Goal: Task Accomplishment & Management: Use online tool/utility

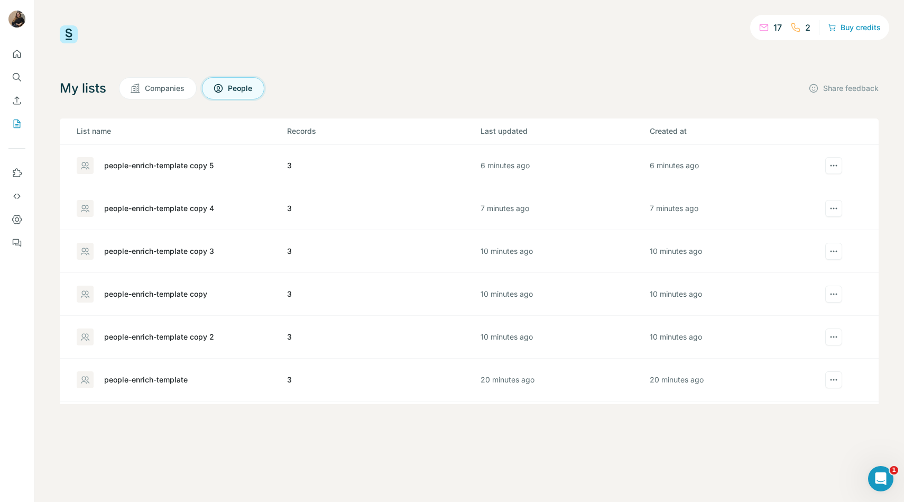
click at [168, 91] on span "Companies" at bounding box center [165, 88] width 41 height 11
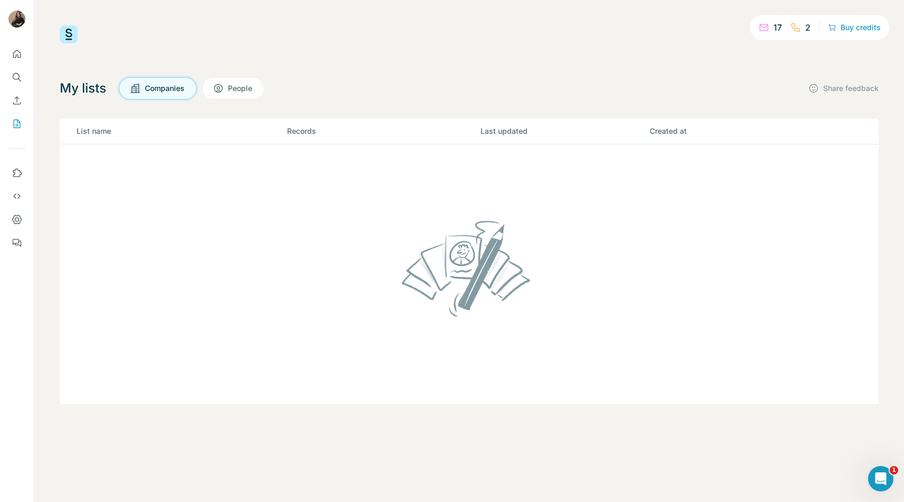
click at [243, 90] on span "People" at bounding box center [240, 88] width 25 height 11
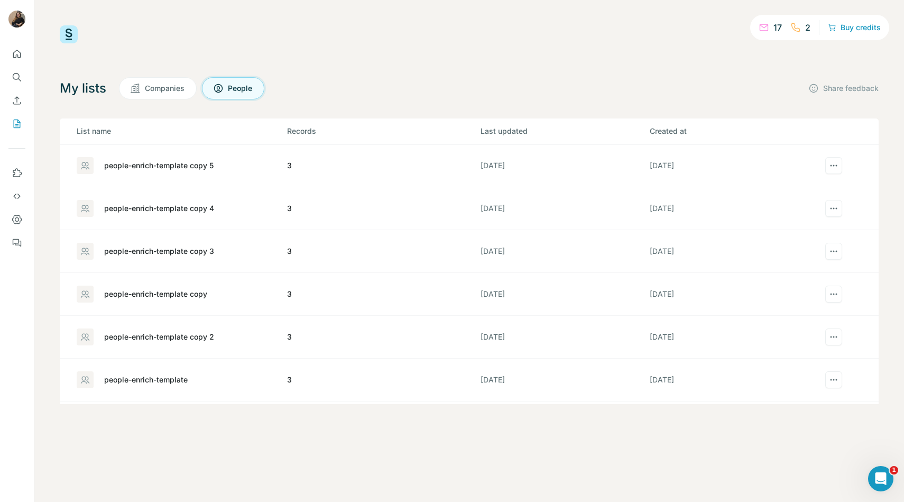
click at [201, 161] on div "people-enrich-template copy 5" at bounding box center [158, 165] width 109 height 11
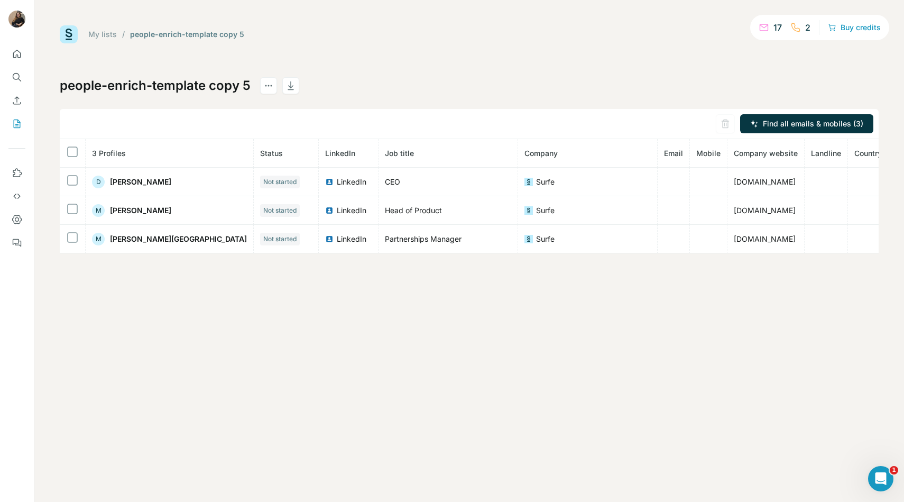
click at [111, 34] on link "My lists" at bounding box center [102, 34] width 29 height 9
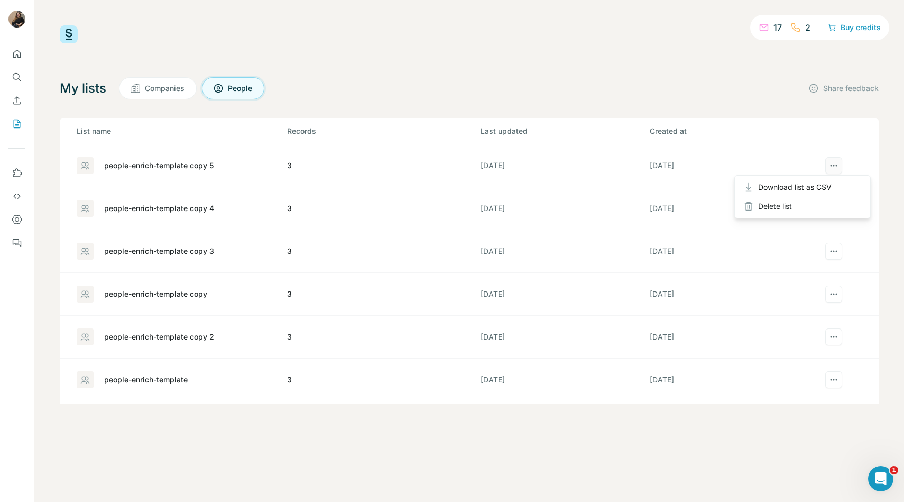
click at [837, 161] on icon "actions" at bounding box center [834, 165] width 11 height 11
click at [172, 167] on div "people-enrich-template copy 5" at bounding box center [158, 165] width 109 height 11
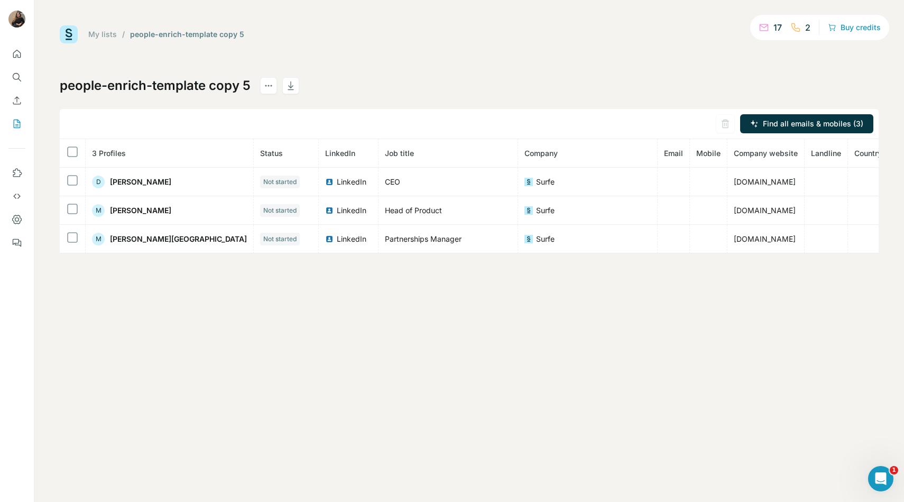
click at [114, 34] on link "My lists" at bounding box center [102, 34] width 29 height 9
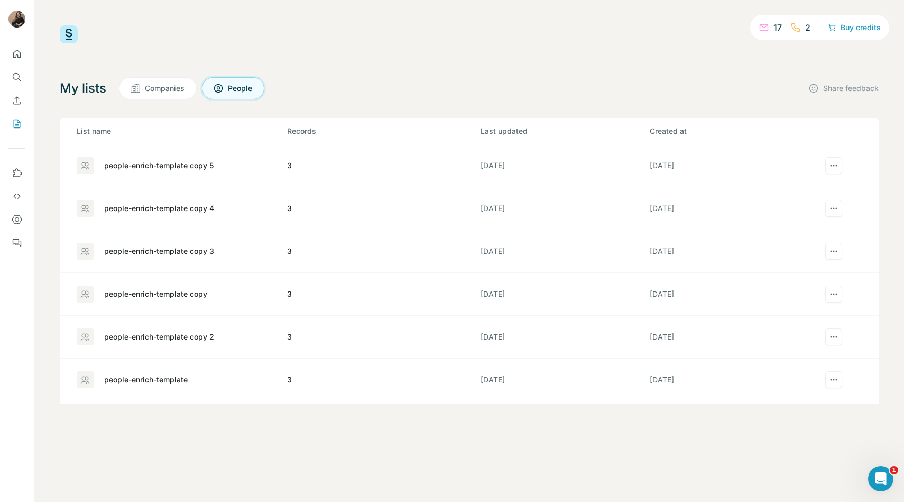
click at [189, 383] on div "people-enrich-template" at bounding box center [181, 379] width 209 height 17
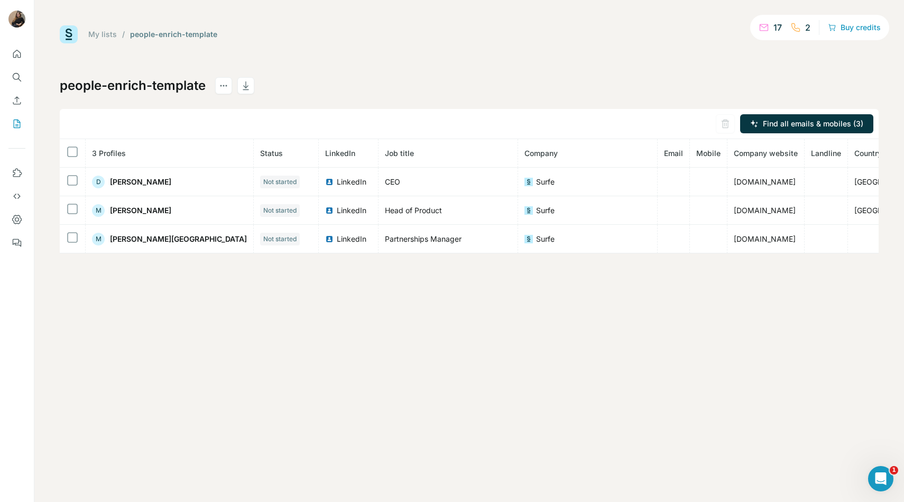
click at [107, 32] on link "My lists" at bounding box center [102, 34] width 29 height 9
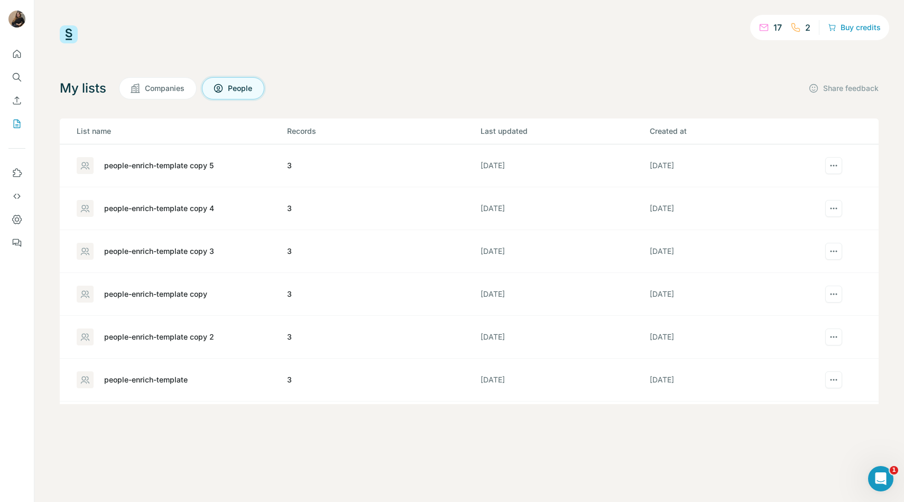
click at [185, 299] on div "people-enrich-template copy" at bounding box center [155, 294] width 103 height 11
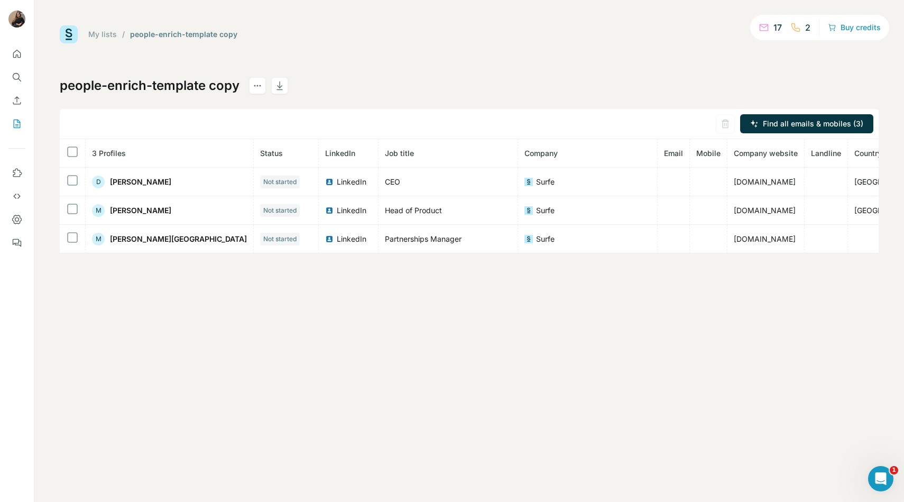
click at [93, 35] on link "My lists" at bounding box center [102, 34] width 29 height 9
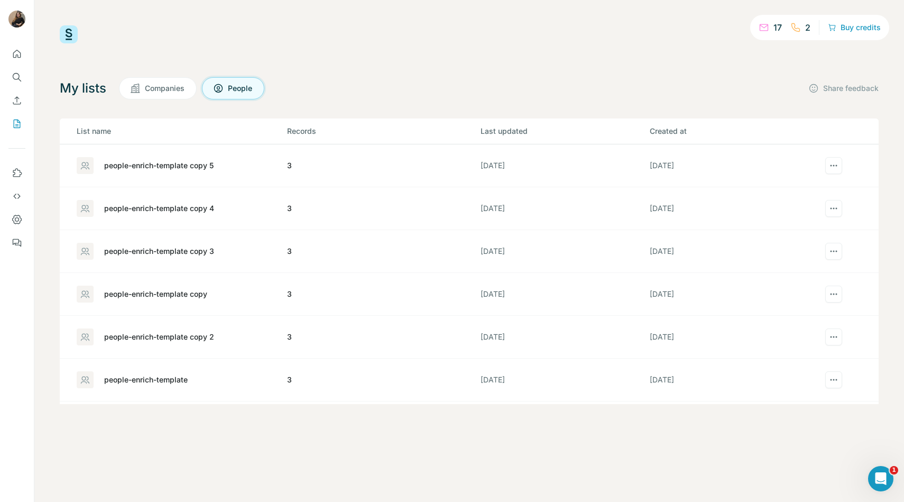
click at [209, 340] on div "people-enrich-template copy 2" at bounding box center [159, 337] width 110 height 11
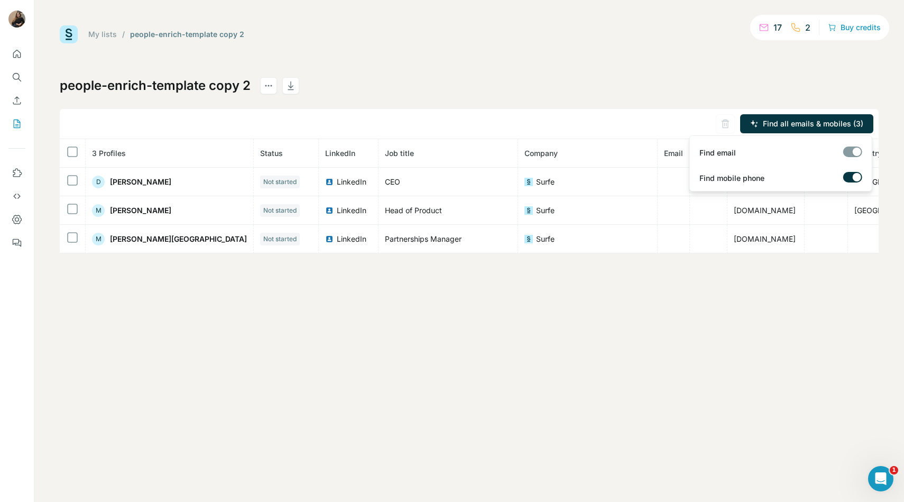
click at [861, 145] on div "Find email" at bounding box center [781, 150] width 178 height 25
click at [853, 151] on div at bounding box center [852, 151] width 19 height 11
click at [855, 154] on div at bounding box center [852, 151] width 19 height 11
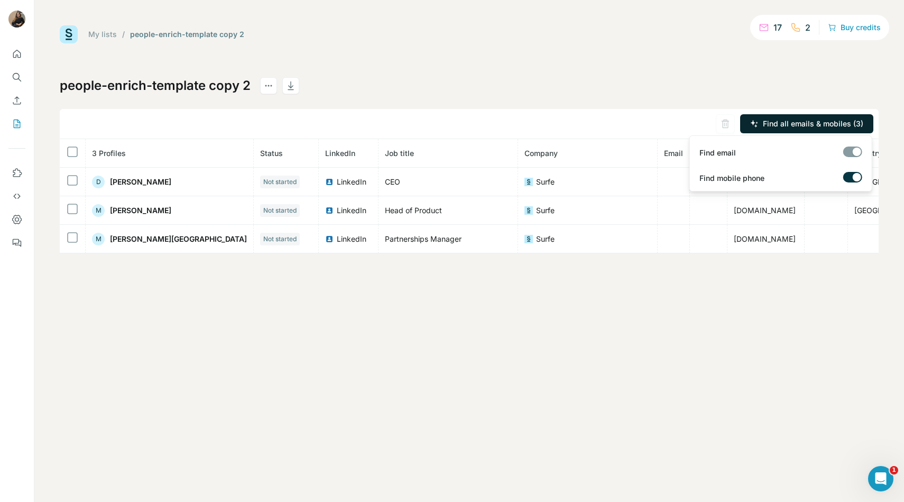
click at [792, 120] on span "Find all emails & mobiles (3)" at bounding box center [813, 123] width 100 height 11
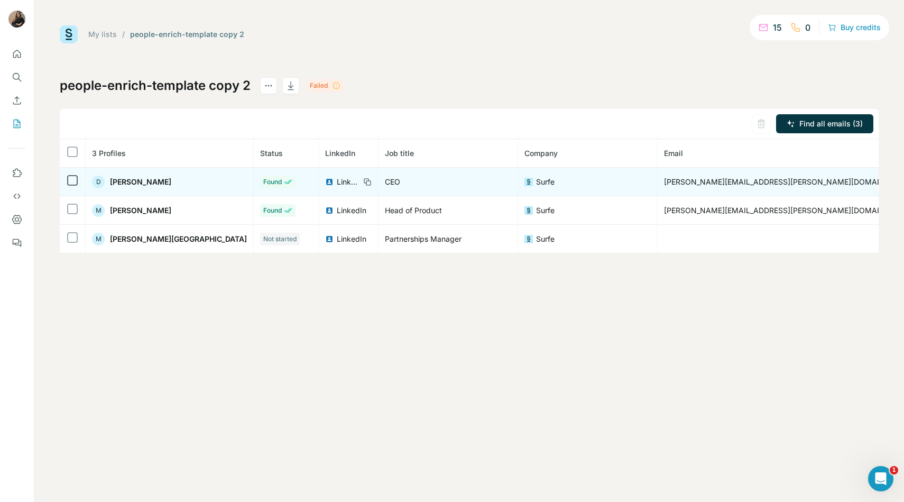
click at [664, 182] on span "[PERSON_NAME][EMAIL_ADDRESS][PERSON_NAME][DOMAIN_NAME]" at bounding box center [788, 181] width 249 height 9
click at [664, 183] on span "[PERSON_NAME][EMAIL_ADDRESS][PERSON_NAME][DOMAIN_NAME]" at bounding box center [788, 181] width 249 height 9
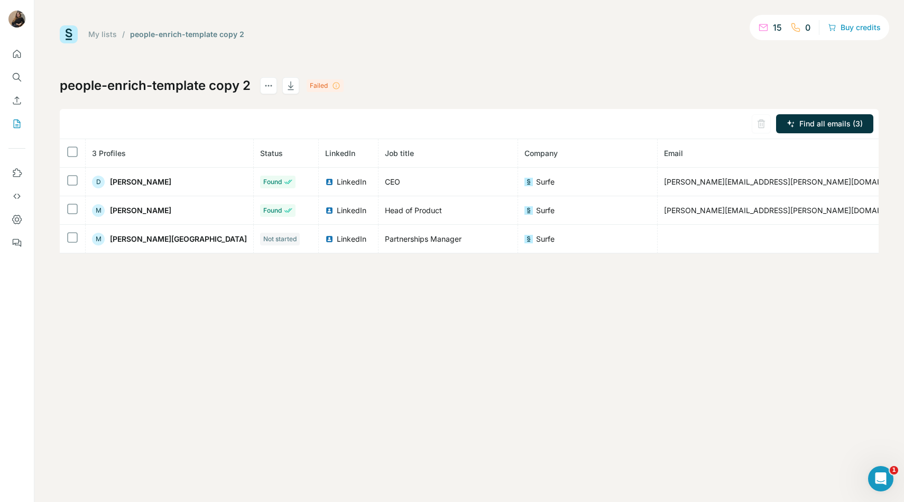
click at [106, 36] on link "My lists" at bounding box center [102, 34] width 29 height 9
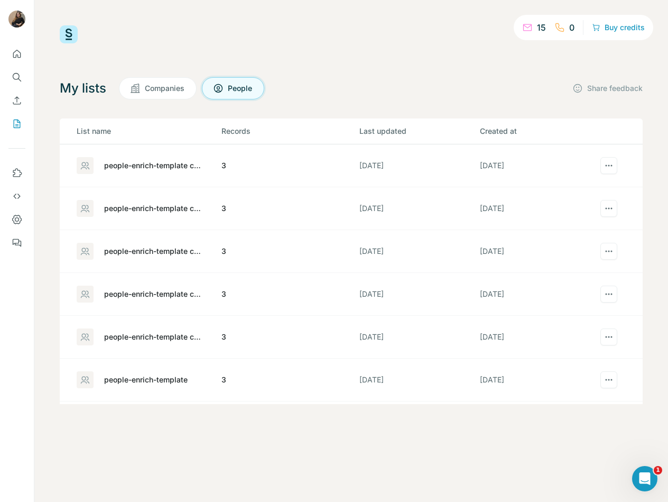
click at [512, 79] on div "My lists Companies People Share feedback" at bounding box center [351, 88] width 583 height 22
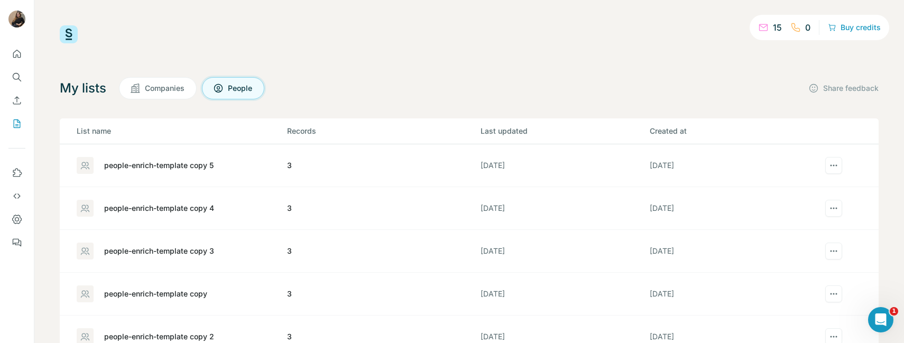
click at [486, 93] on div "My lists Companies People Share feedback" at bounding box center [469, 88] width 819 height 22
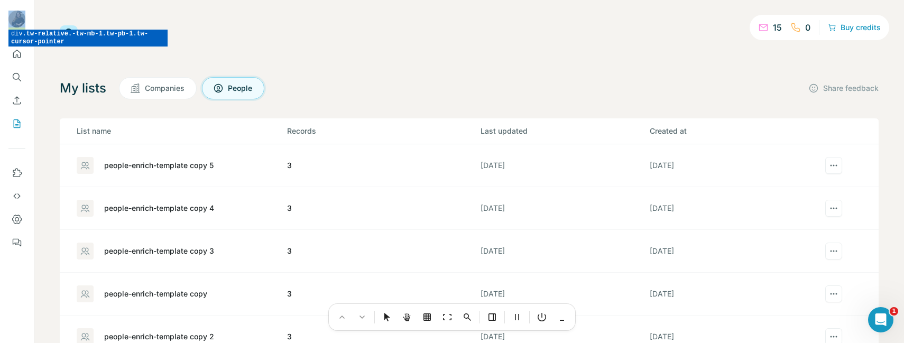
click at [24, 13] on div at bounding box center [452, 171] width 904 height 343
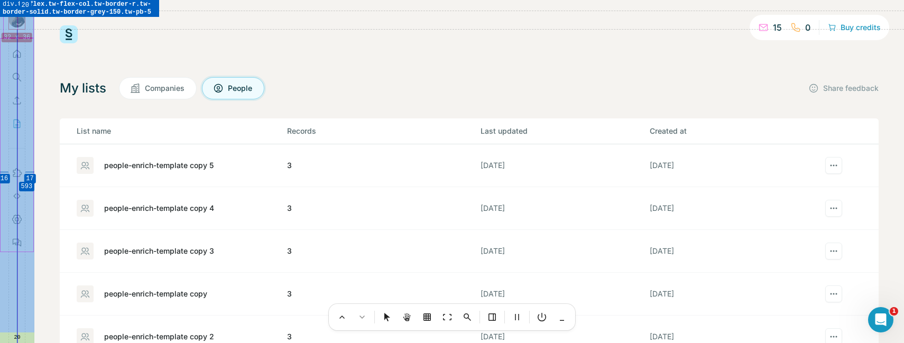
click at [23, 2] on div at bounding box center [452, 171] width 904 height 343
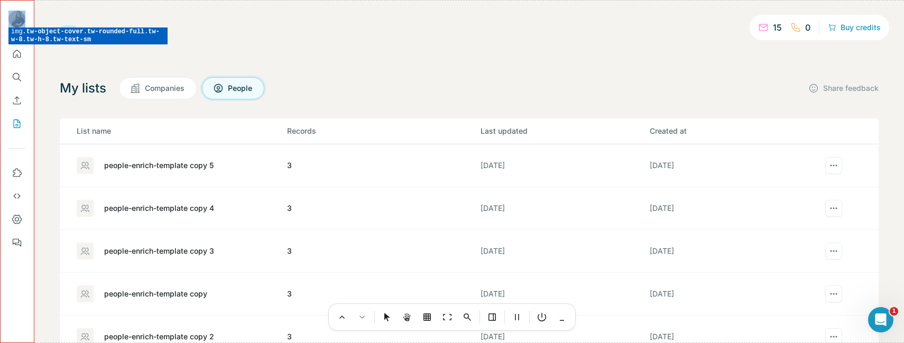
click at [19, 14] on div at bounding box center [452, 171] width 904 height 343
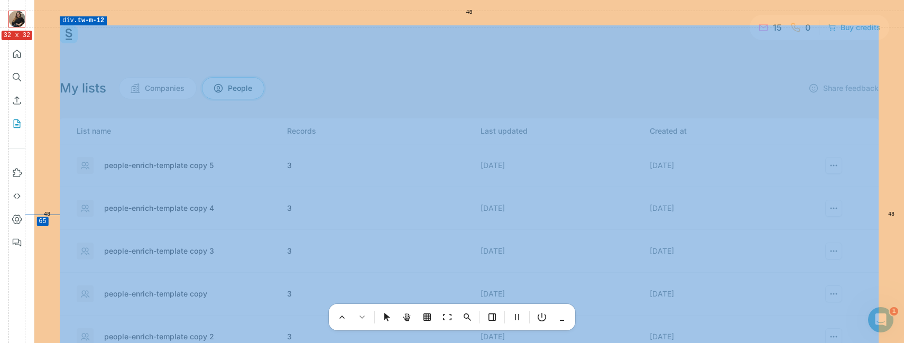
click at [67, 60] on div at bounding box center [452, 171] width 904 height 343
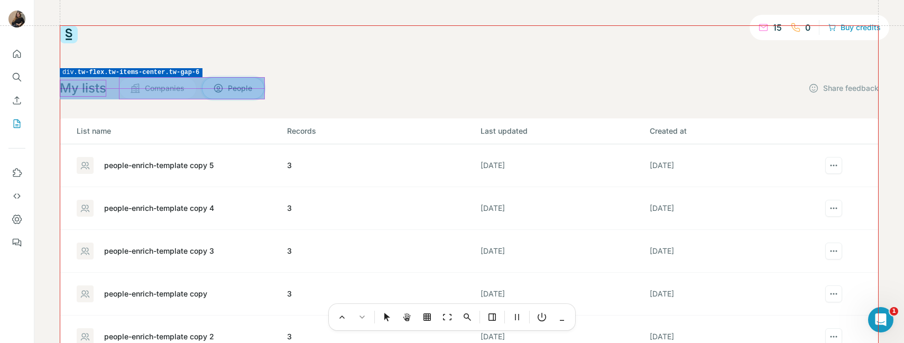
click at [115, 99] on div at bounding box center [452, 171] width 904 height 343
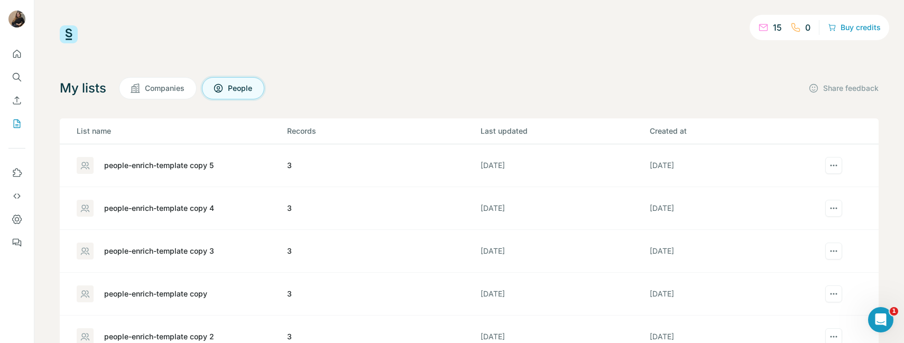
click at [218, 68] on div "15 0 Buy credits My lists Companies People Share feedback List name Records Las…" at bounding box center [469, 214] width 819 height 379
click at [189, 85] on button "Companies" at bounding box center [158, 88] width 78 height 22
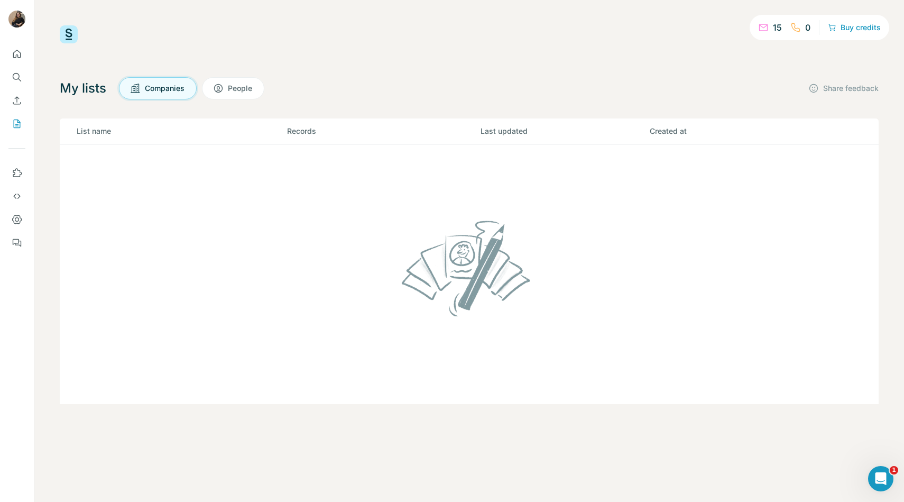
click at [445, 63] on div "15 0 Buy credits My lists Companies People Share feedback List name Records Las…" at bounding box center [469, 214] width 819 height 379
click at [245, 86] on span "People" at bounding box center [240, 88] width 25 height 11
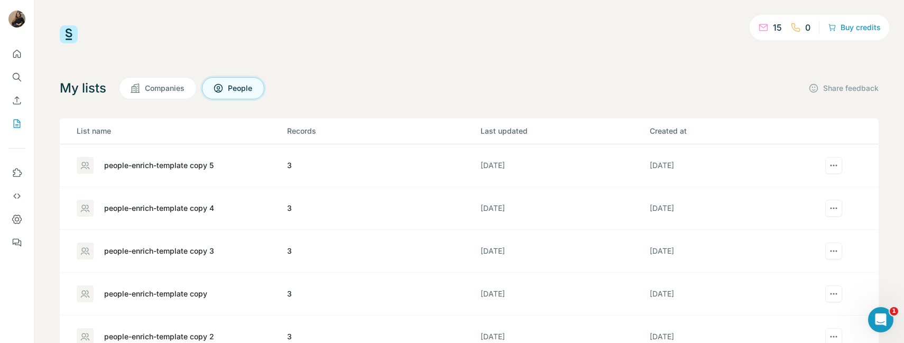
click at [226, 106] on div "My lists Companies People Share feedback List name Records Last updated Created…" at bounding box center [469, 240] width 819 height 327
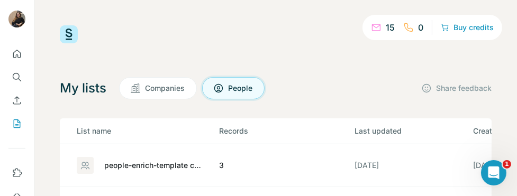
click at [292, 97] on div "My lists Companies People Share feedback" at bounding box center [275, 88] width 431 height 22
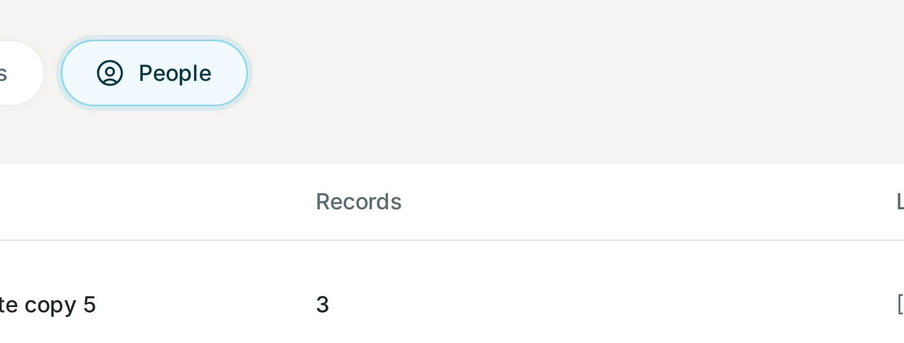
click at [375, 98] on div "My lists Companies People Share feedback" at bounding box center [469, 88] width 819 height 22
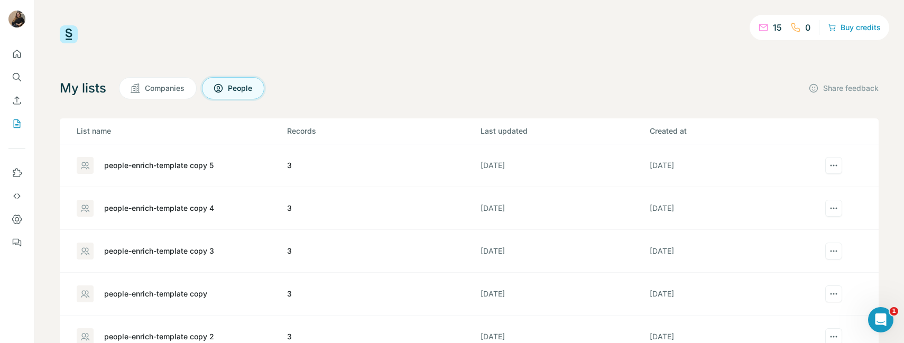
click at [708, 264] on td "[DATE]" at bounding box center [733, 251] width 169 height 43
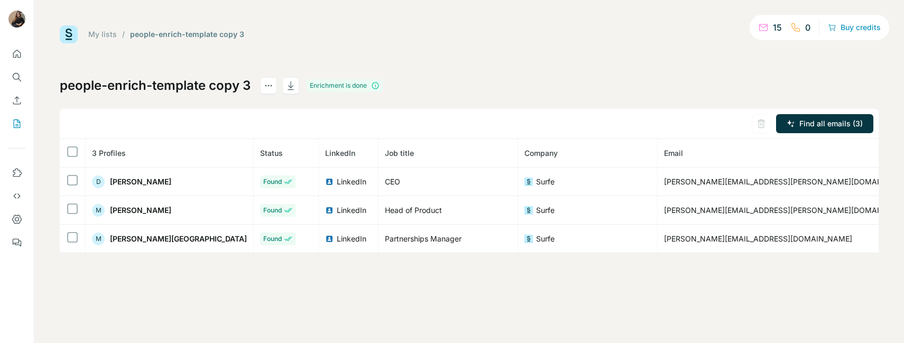
click at [107, 35] on link "My lists" at bounding box center [102, 34] width 29 height 9
